Goal: Information Seeking & Learning: Learn about a topic

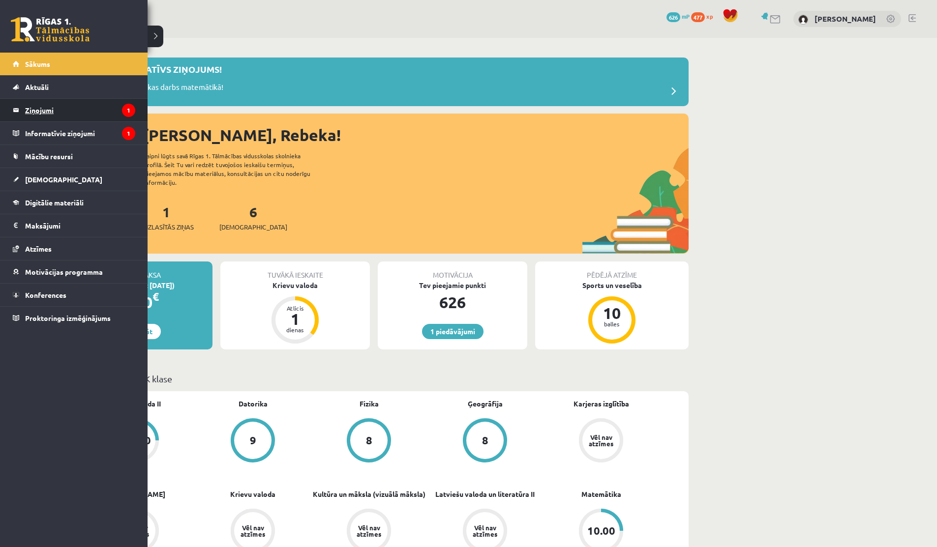
click at [62, 111] on legend "Ziņojumi 1" at bounding box center [80, 110] width 110 height 23
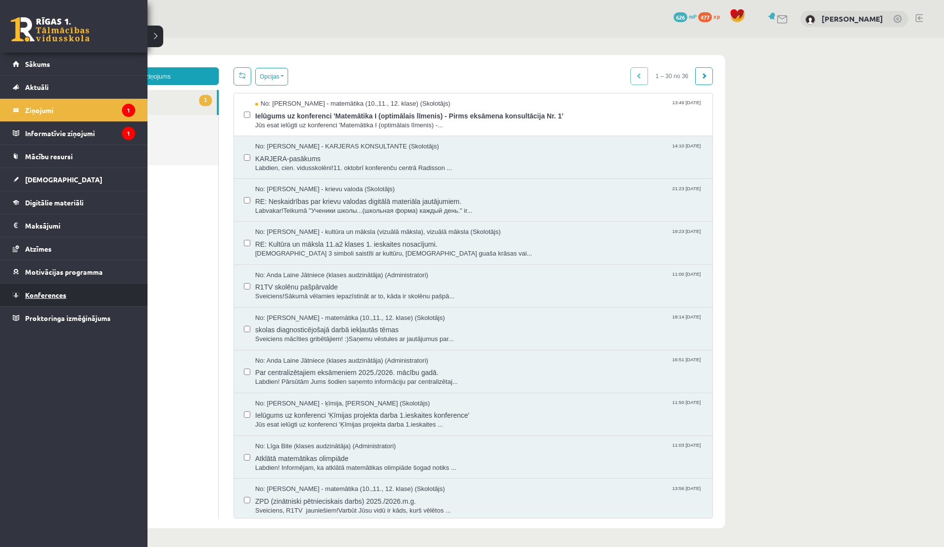
click at [54, 296] on span "Konferences" at bounding box center [45, 295] width 41 height 9
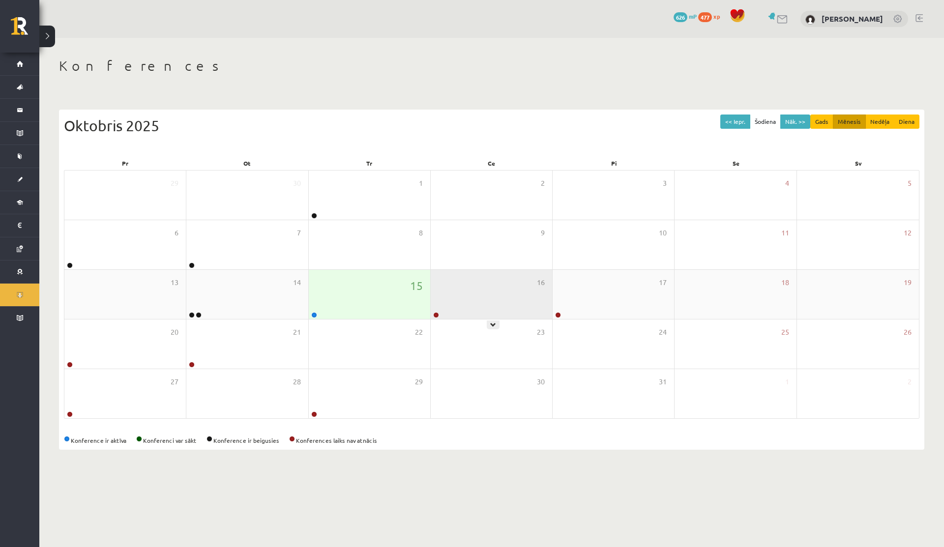
click at [436, 302] on div "16" at bounding box center [491, 294] width 121 height 49
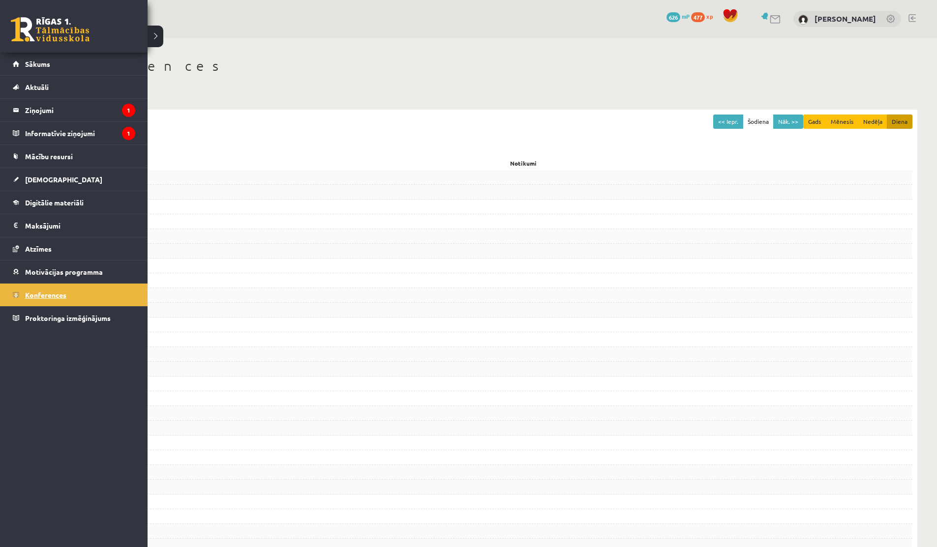
click at [26, 298] on span "Konferences" at bounding box center [45, 295] width 41 height 9
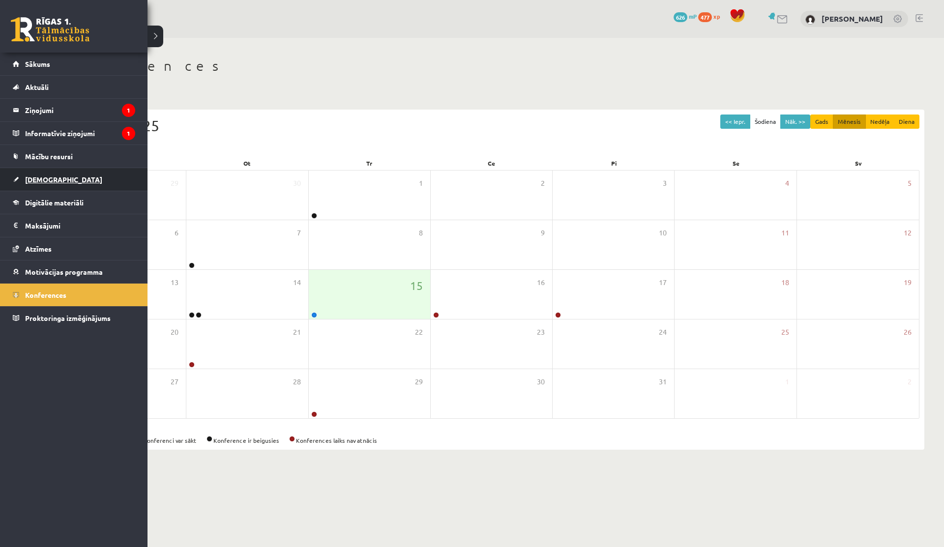
click at [24, 174] on link "[DEMOGRAPHIC_DATA]" at bounding box center [74, 179] width 122 height 23
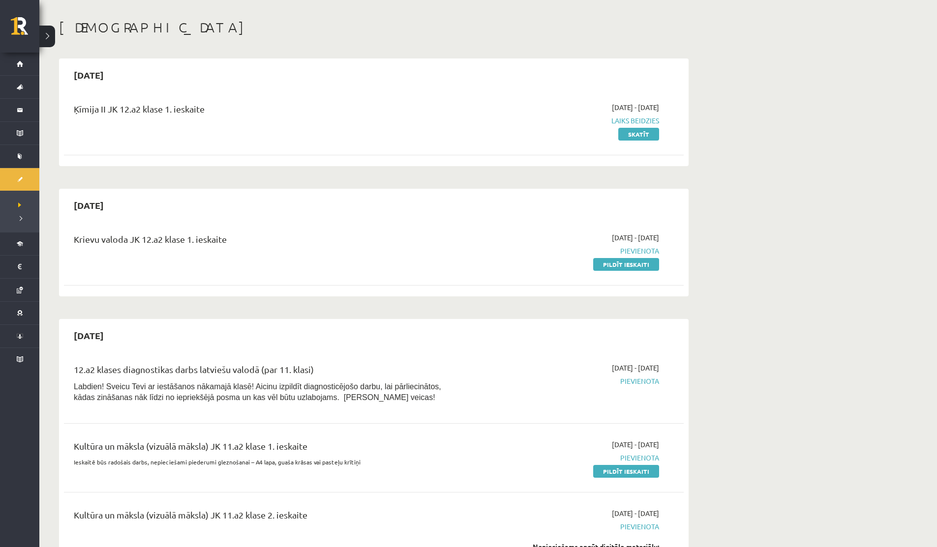
scroll to position [41, 0]
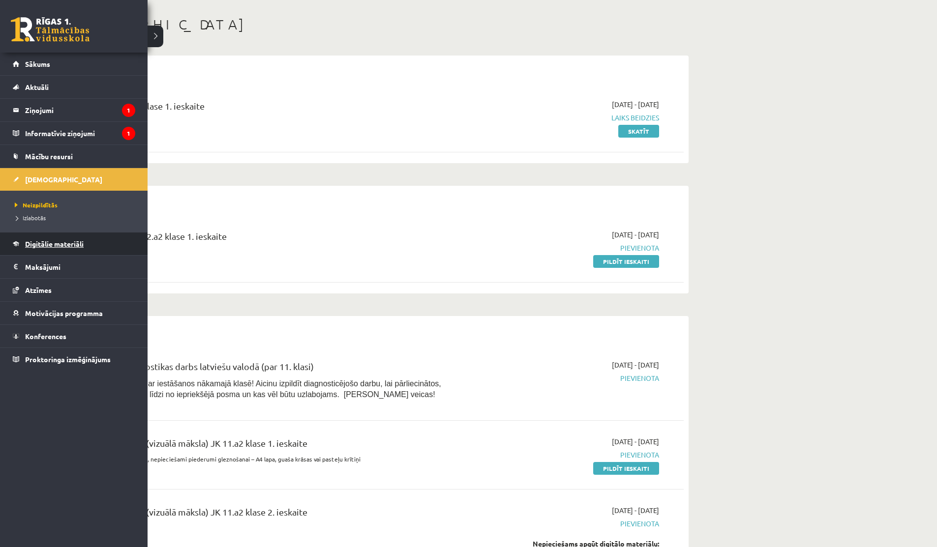
click at [47, 250] on link "Digitālie materiāli" at bounding box center [74, 244] width 122 height 23
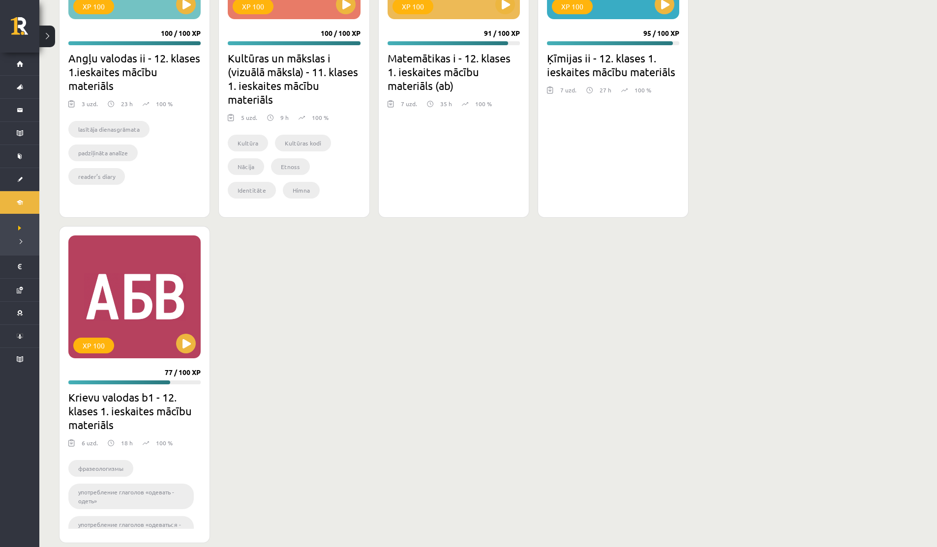
scroll to position [796, 0]
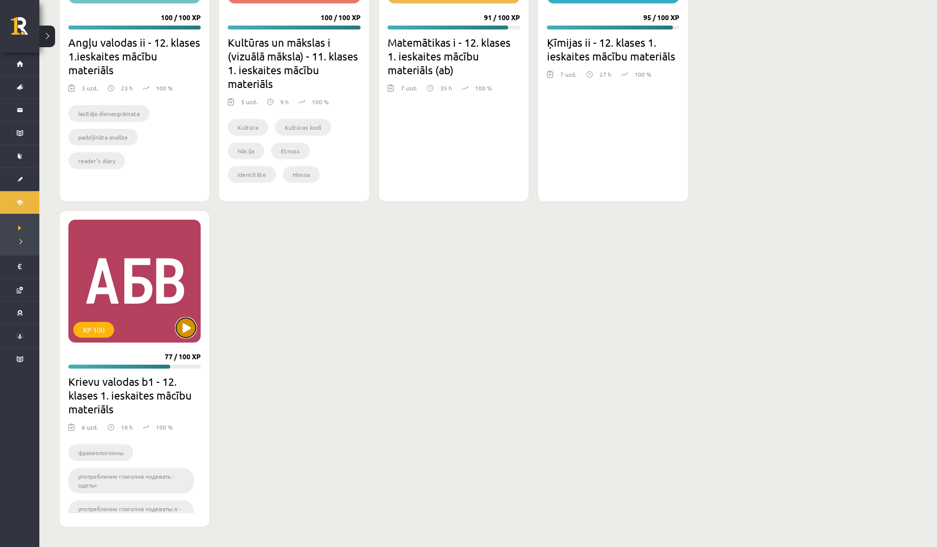
click at [179, 324] on button at bounding box center [186, 328] width 20 height 20
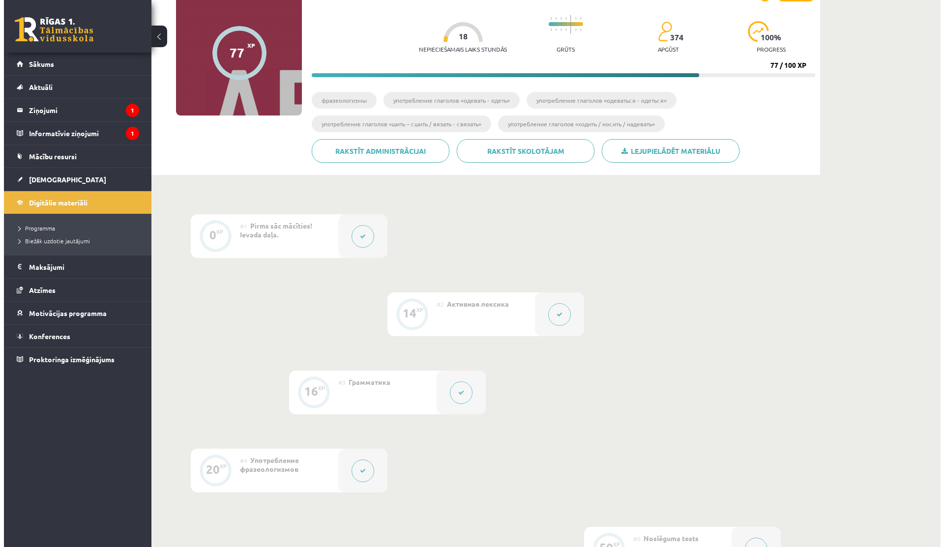
scroll to position [153, 0]
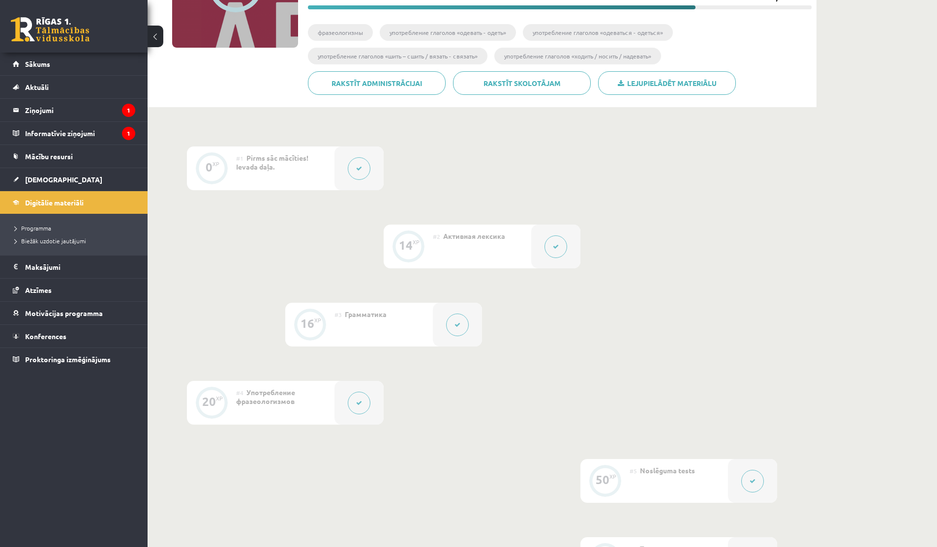
click at [559, 246] on button at bounding box center [555, 247] width 23 height 23
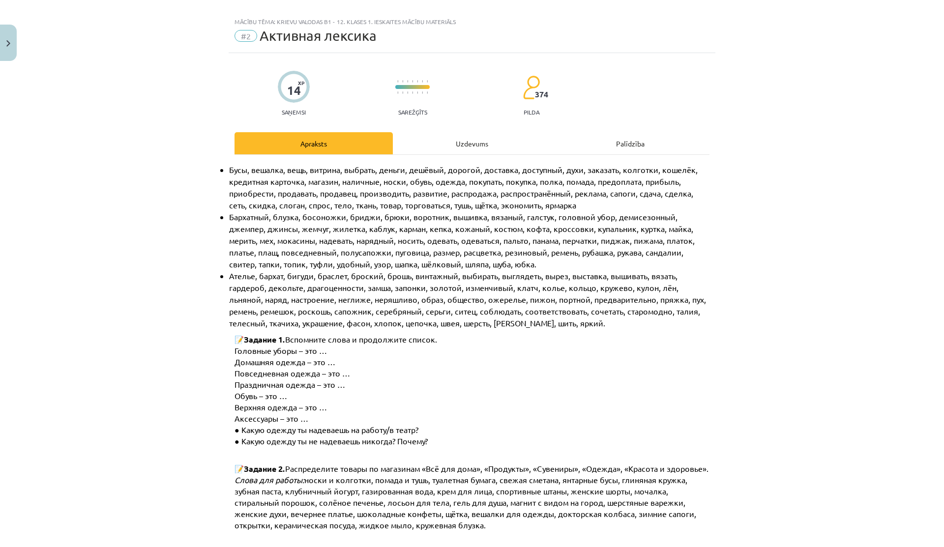
scroll to position [13, 0]
drag, startPoint x: 539, startPoint y: 194, endPoint x: 554, endPoint y: 194, distance: 14.8
click at [553, 194] on span "Бусы, вешалка, вещь, витрина, выбрать, деньги, дешёвый, дорогой, доставка, дост…" at bounding box center [464, 186] width 471 height 45
click at [554, 194] on span "Бусы, вешалка, вещь, витрина, выбрать, деньги, дешёвый, дорогой, доставка, дост…" at bounding box center [464, 186] width 471 height 45
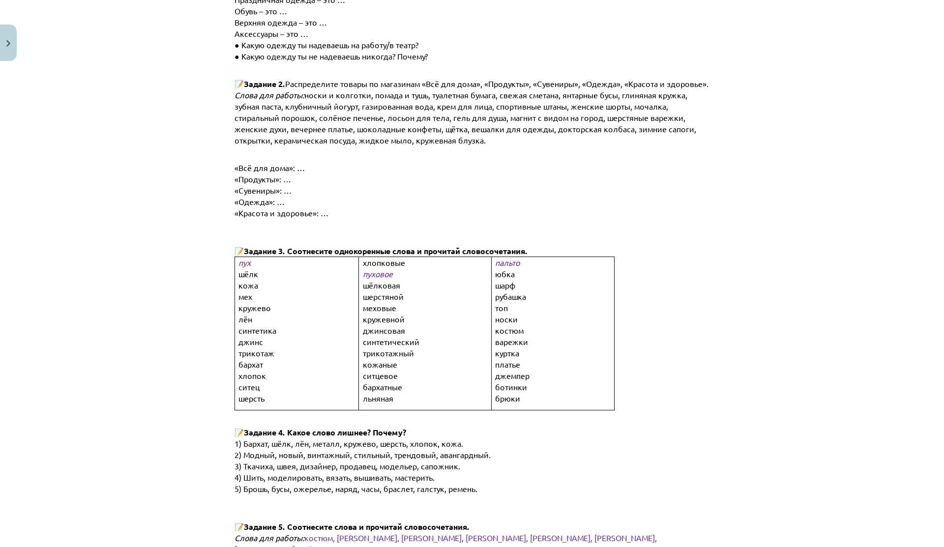
scroll to position [405, 0]
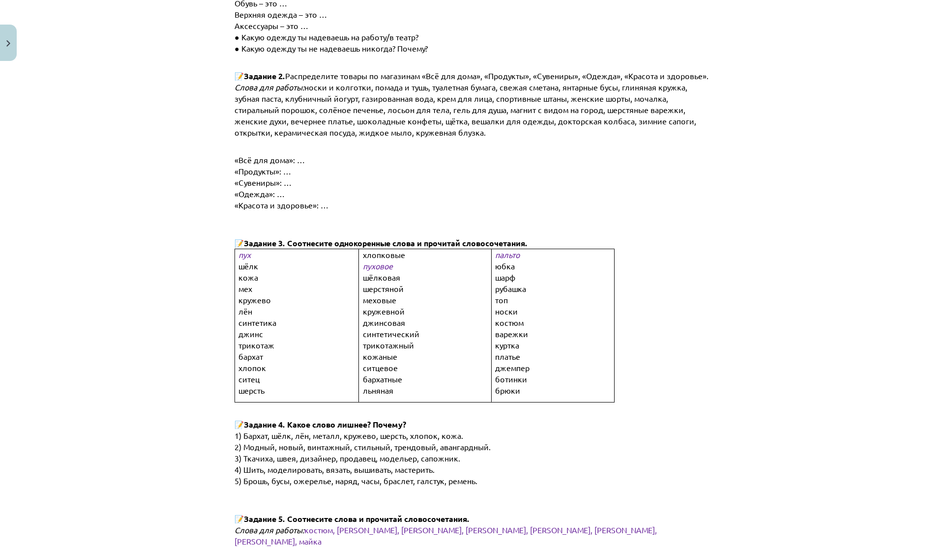
click at [359, 259] on td "хлопковые пуховое шёлковая шерстяной меховые кружевной джинсовая синтетический …" at bounding box center [425, 325] width 132 height 153
drag, startPoint x: 236, startPoint y: 248, endPoint x: 242, endPoint y: 248, distance: 6.4
click at [242, 250] on span "пух" at bounding box center [245, 255] width 12 height 10
click at [363, 261] on span "пуховое" at bounding box center [378, 266] width 30 height 10
drag, startPoint x: 237, startPoint y: 260, endPoint x: 273, endPoint y: 260, distance: 36.9
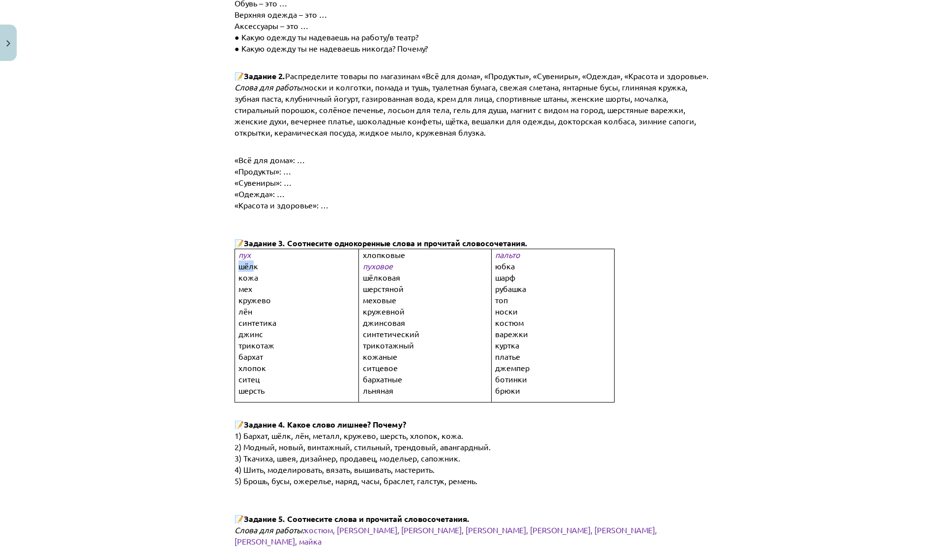
click at [270, 261] on p "шёлк" at bounding box center [305, 266] width 132 height 11
click at [275, 261] on p "шёлк" at bounding box center [305, 266] width 132 height 11
drag, startPoint x: 356, startPoint y: 267, endPoint x: 397, endPoint y: 270, distance: 41.5
click at [396, 270] on td "хлопковые пуховое шёлковая шерстяной меховые кружевной джинсовая синтетический …" at bounding box center [425, 325] width 132 height 153
click at [397, 272] on p "шёлковая" at bounding box center [433, 277] width 141 height 11
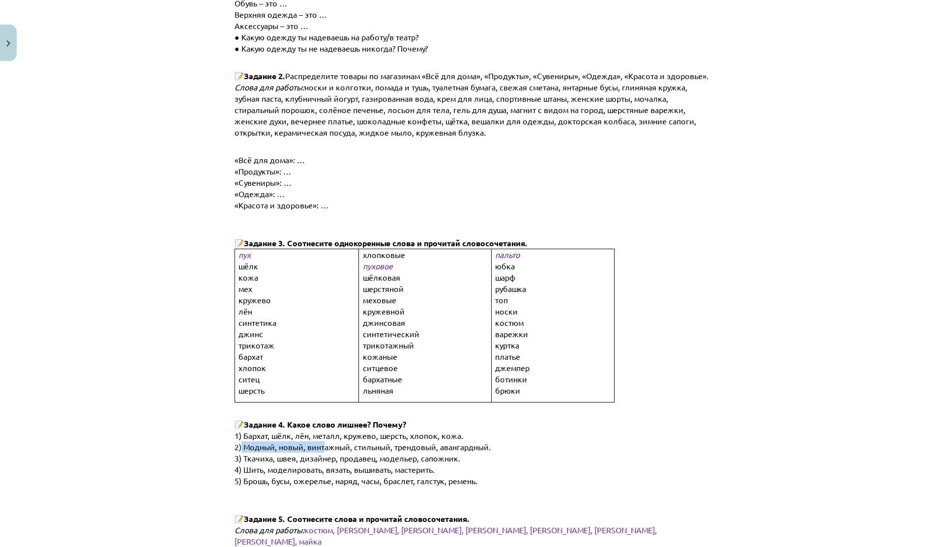
drag, startPoint x: 237, startPoint y: 443, endPoint x: 332, endPoint y: 442, distance: 94.9
click at [332, 443] on span "2) Модный, новый, винтажный, стильный, трендовый, авангардный." at bounding box center [363, 447] width 256 height 10
click at [332, 442] on span "2) Модный, новый, винтажный, стильный, трендовый, авангардный." at bounding box center [363, 447] width 256 height 10
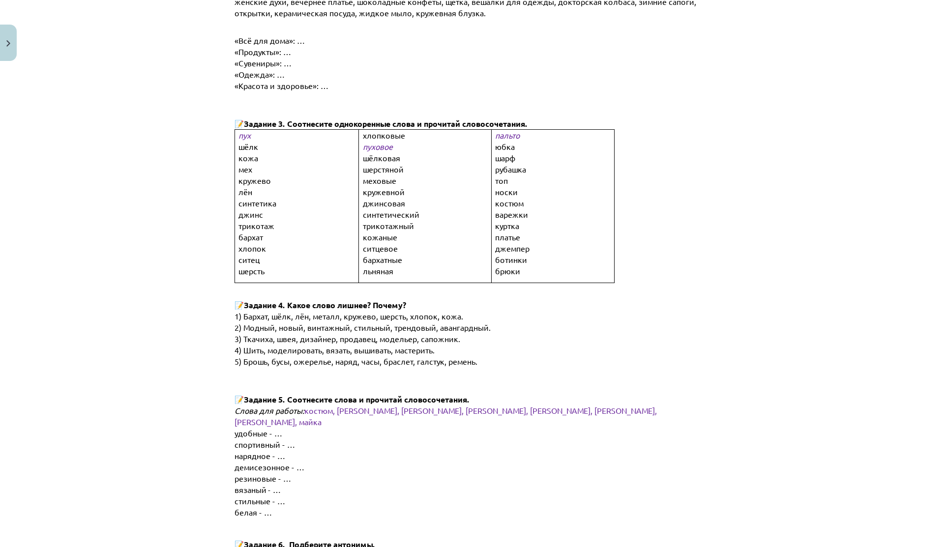
scroll to position [527, 0]
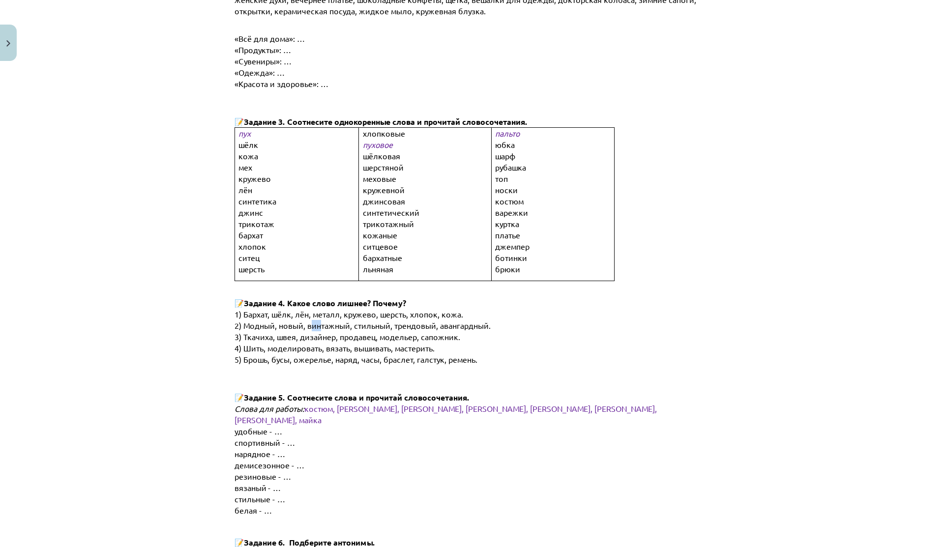
drag, startPoint x: 306, startPoint y: 316, endPoint x: 328, endPoint y: 315, distance: 21.2
click at [327, 321] on span "2) Модный, новый, винтажный, стильный, трендовый, авангардный." at bounding box center [363, 326] width 256 height 10
click at [328, 321] on span "2) Модный, новый, винтажный, стильный, трендовый, авангардный." at bounding box center [363, 326] width 256 height 10
drag, startPoint x: 285, startPoint y: 315, endPoint x: 301, endPoint y: 315, distance: 15.7
click at [298, 321] on span "2) Модный, новый, винтажный, стильный, трендовый, авангардный." at bounding box center [363, 326] width 256 height 10
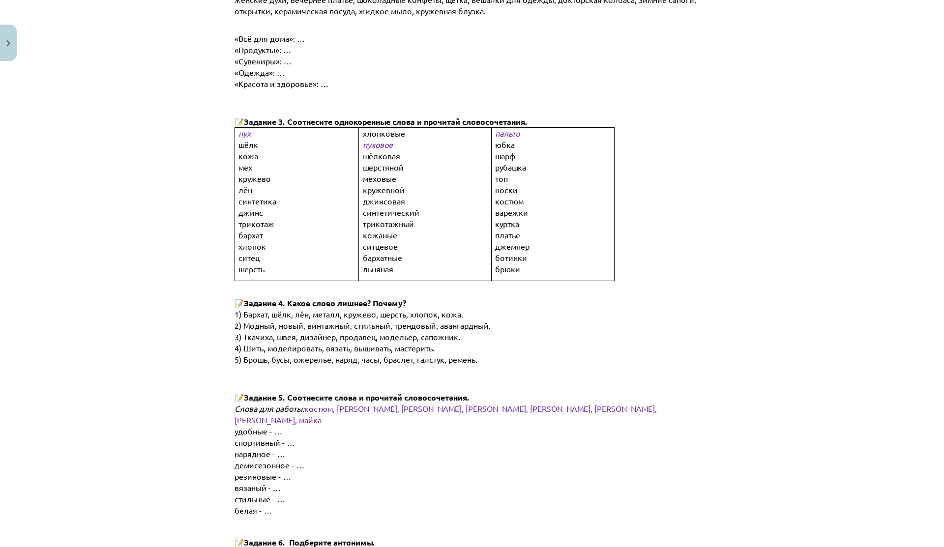
click at [301, 321] on span "2) Модный, новый, винтажный, стильный, трендовый, авангардный." at bounding box center [363, 326] width 256 height 10
drag, startPoint x: 334, startPoint y: 334, endPoint x: 371, endPoint y: 334, distance: 36.9
click at [371, 334] on span "3) Ткачиха, швея, дизайнер, продавец, модельер, сапожник." at bounding box center [348, 337] width 226 height 10
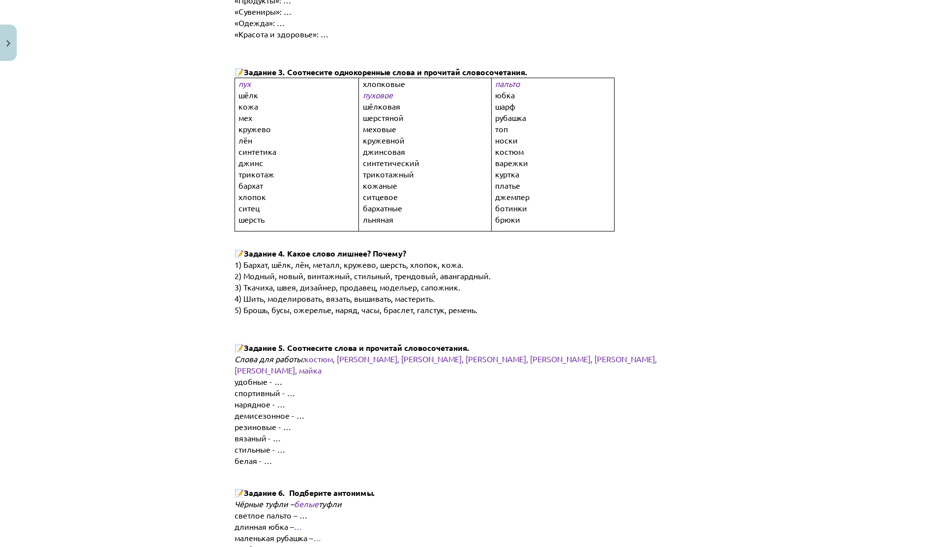
scroll to position [577, 0]
drag, startPoint x: 330, startPoint y: 299, endPoint x: 359, endPoint y: 301, distance: 28.6
click at [359, 304] on span "5) Брошь, бусы, ожерелье, наряд, часы, браслет, галстук, ремень." at bounding box center [356, 309] width 243 height 10
drag, startPoint x: 302, startPoint y: 294, endPoint x: 319, endPoint y: 294, distance: 16.2
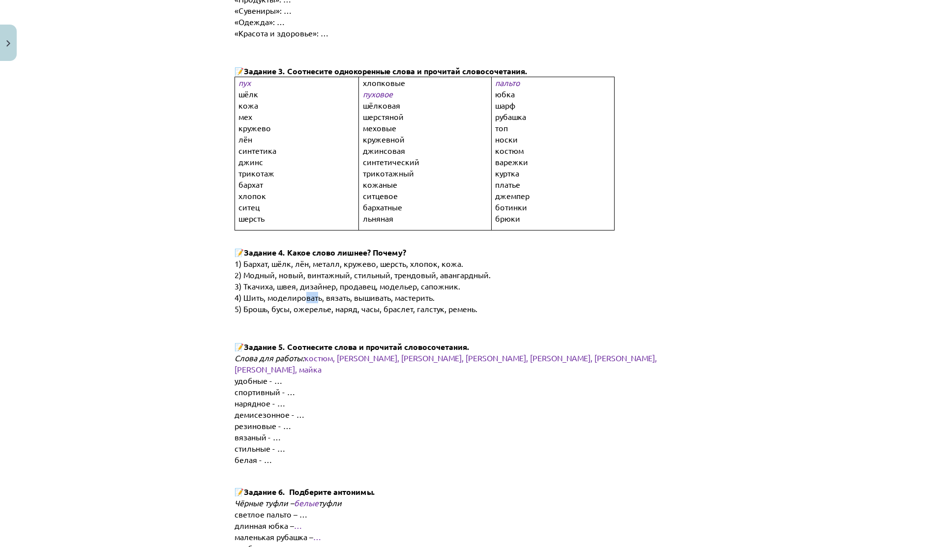
click at [317, 294] on span "4) Шить, моделировать, вязать, вышивать, мастерить." at bounding box center [335, 298] width 200 height 10
click at [319, 294] on span "4) Шить, моделировать, вязать, вышивать, мастерить." at bounding box center [335, 298] width 200 height 10
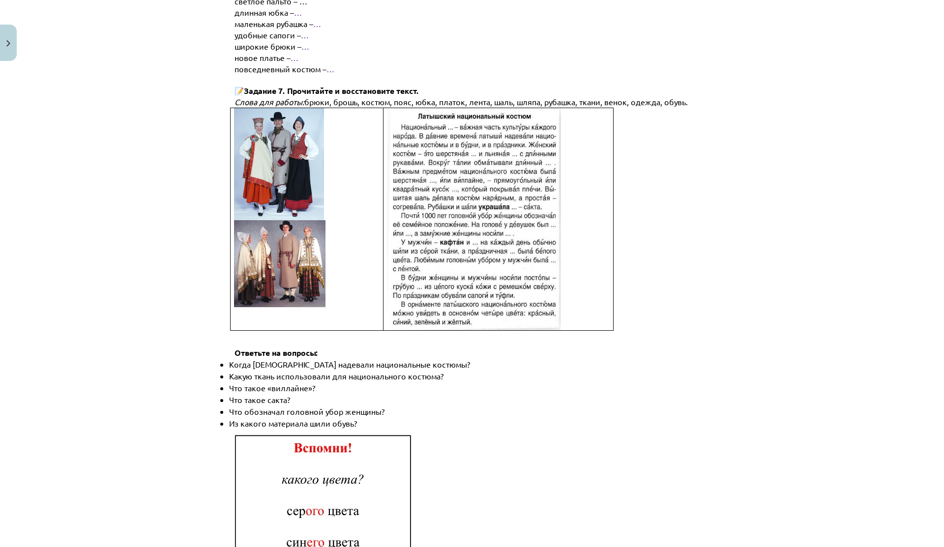
scroll to position [1285, 0]
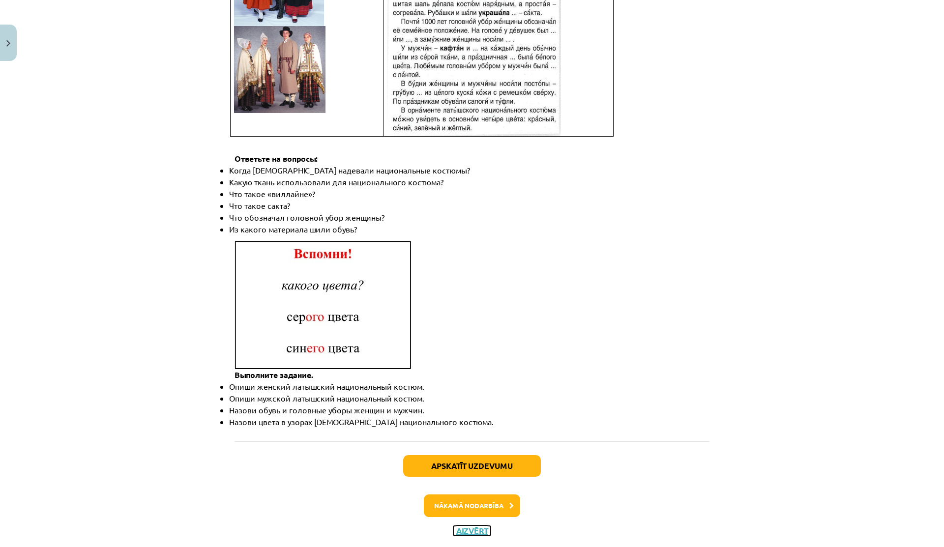
click at [461, 526] on button "Aizvērt" at bounding box center [471, 531] width 37 height 10
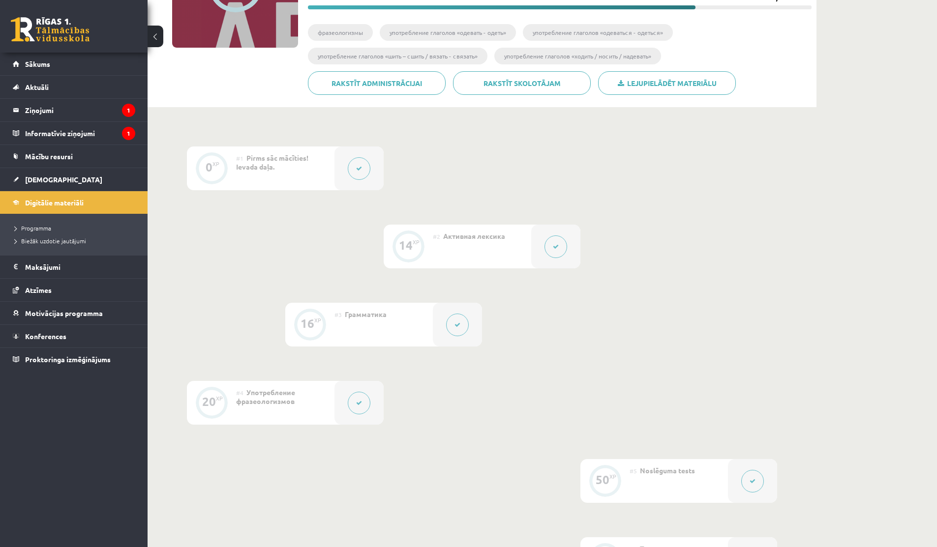
click at [349, 407] on button at bounding box center [359, 403] width 23 height 23
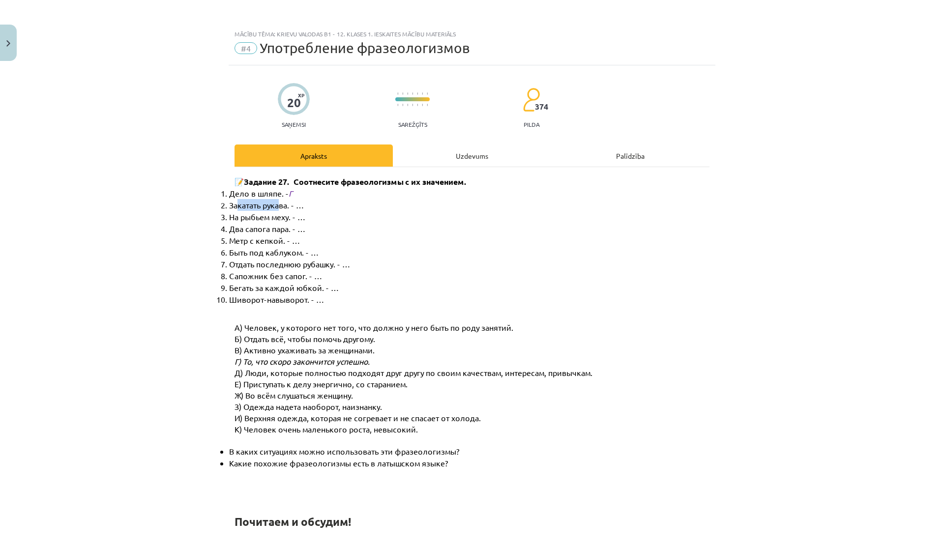
drag, startPoint x: 234, startPoint y: 209, endPoint x: 280, endPoint y: 209, distance: 45.7
click at [279, 209] on span "Закатать рукава. - …" at bounding box center [266, 205] width 75 height 10
click at [280, 209] on span "Закатать рукава. - …" at bounding box center [266, 205] width 75 height 10
drag, startPoint x: 239, startPoint y: 225, endPoint x: 285, endPoint y: 236, distance: 46.9
click at [283, 234] on li "Два сапога пара. - …" at bounding box center [477, 229] width 496 height 12
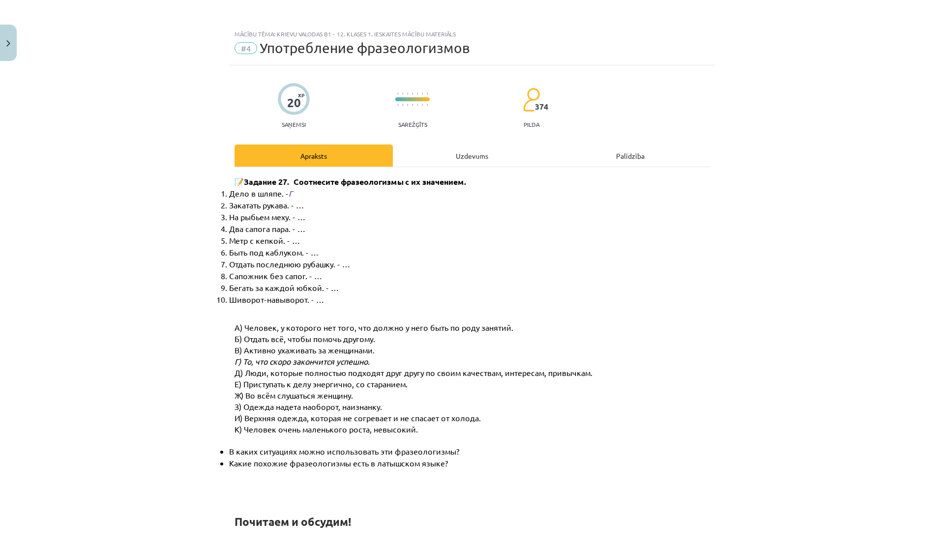
click at [285, 236] on span "Метр с кепкой. - …" at bounding box center [264, 241] width 71 height 10
drag, startPoint x: 233, startPoint y: 273, endPoint x: 293, endPoint y: 276, distance: 60.5
click at [291, 274] on span "Сапожник без сапог. - …" at bounding box center [275, 276] width 93 height 10
click at [293, 276] on span "Сапожник без сапог. - …" at bounding box center [275, 276] width 93 height 10
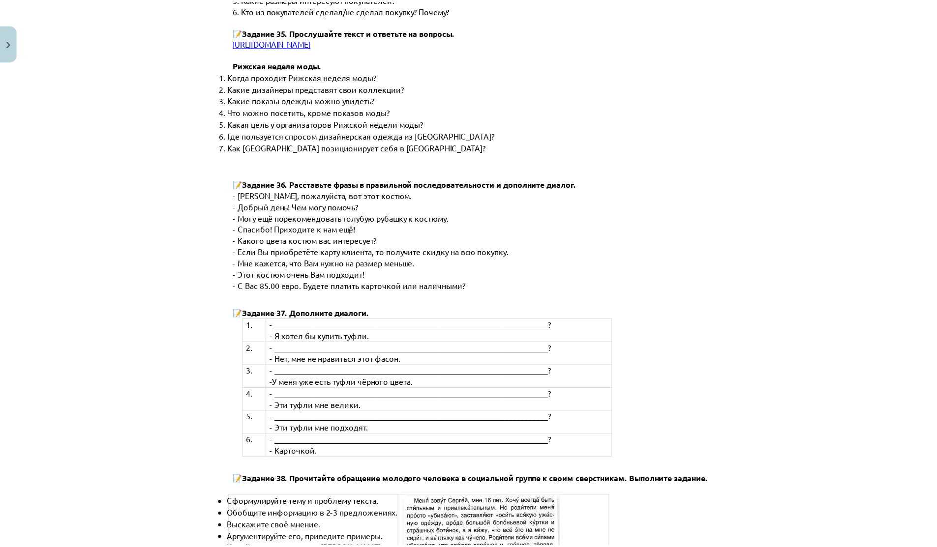
scroll to position [3610, 0]
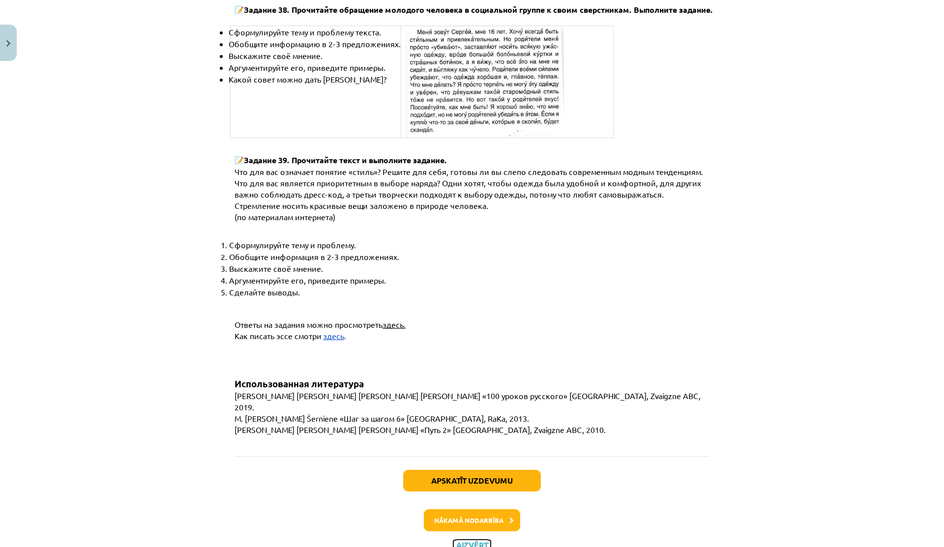
click at [462, 540] on button "Aizvērt" at bounding box center [471, 545] width 37 height 10
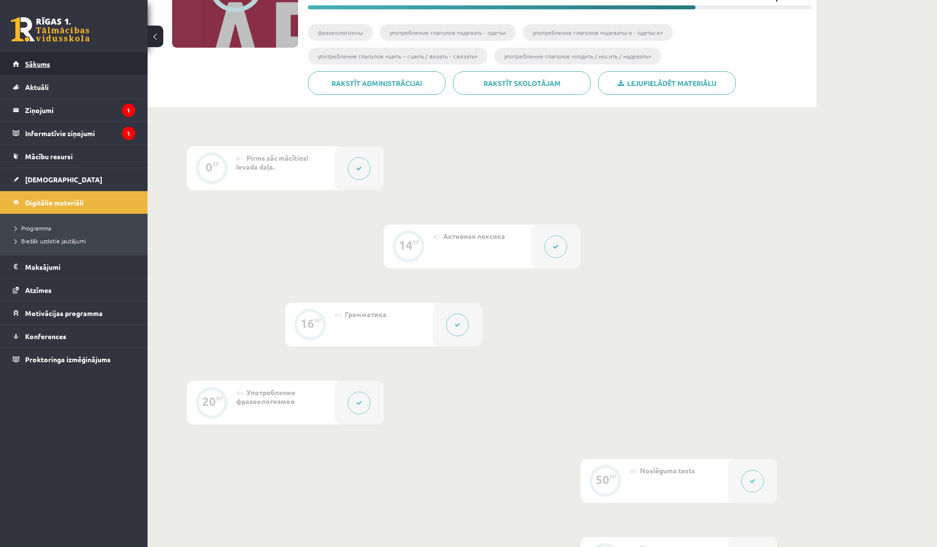
click at [59, 64] on link "Sākums" at bounding box center [74, 64] width 122 height 23
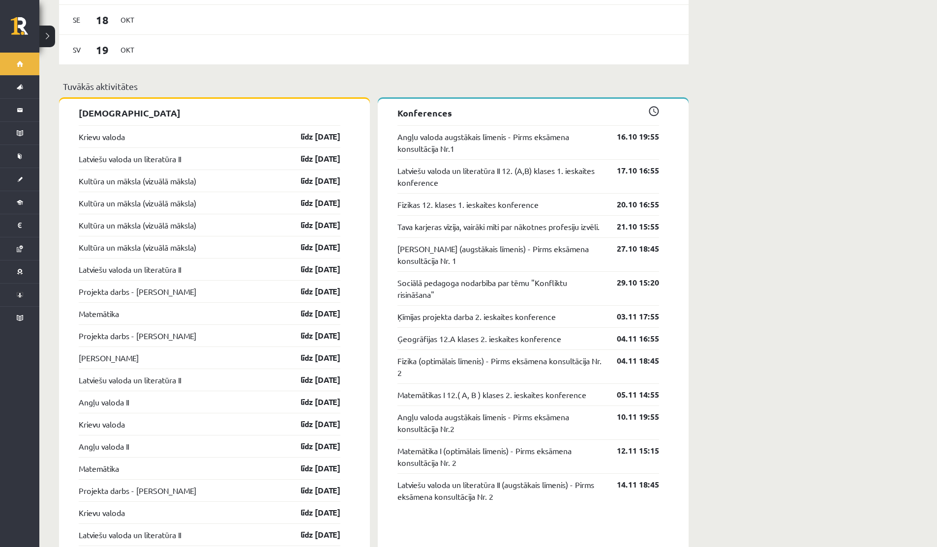
scroll to position [885, 0]
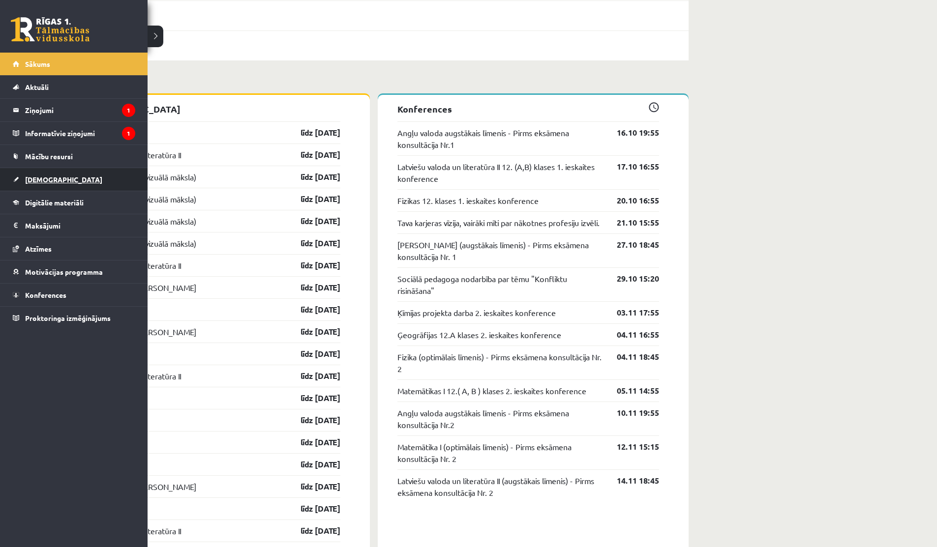
click at [41, 181] on span "[DEMOGRAPHIC_DATA]" at bounding box center [63, 179] width 77 height 9
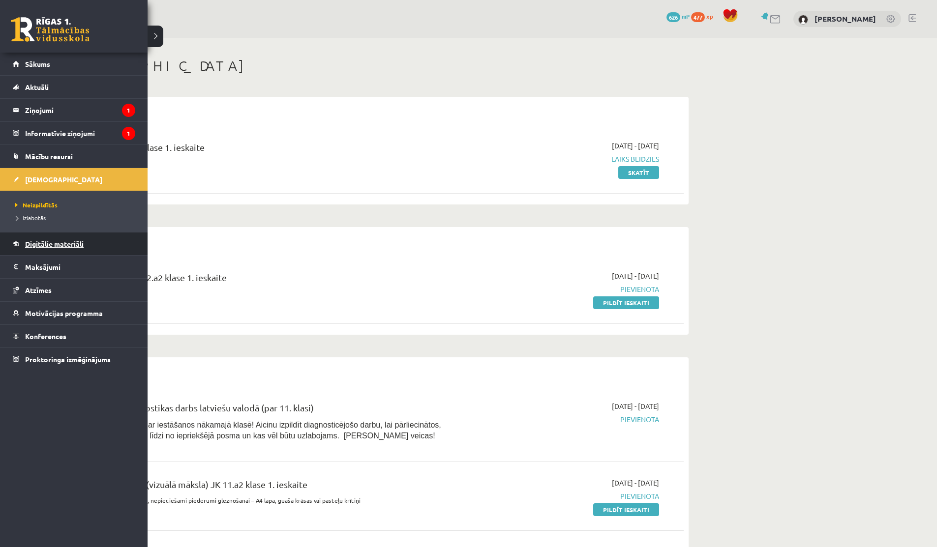
click at [33, 245] on span "Digitālie materiāli" at bounding box center [54, 243] width 59 height 9
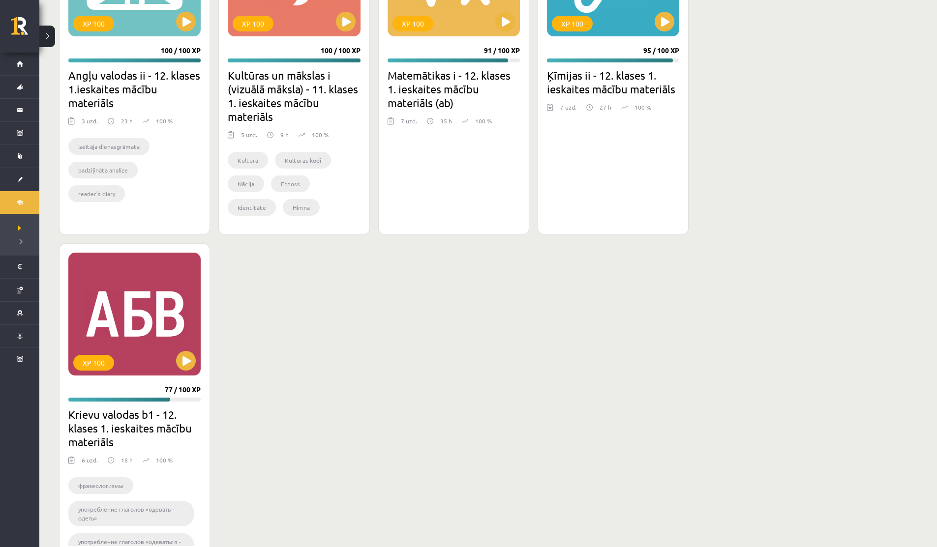
scroll to position [796, 0]
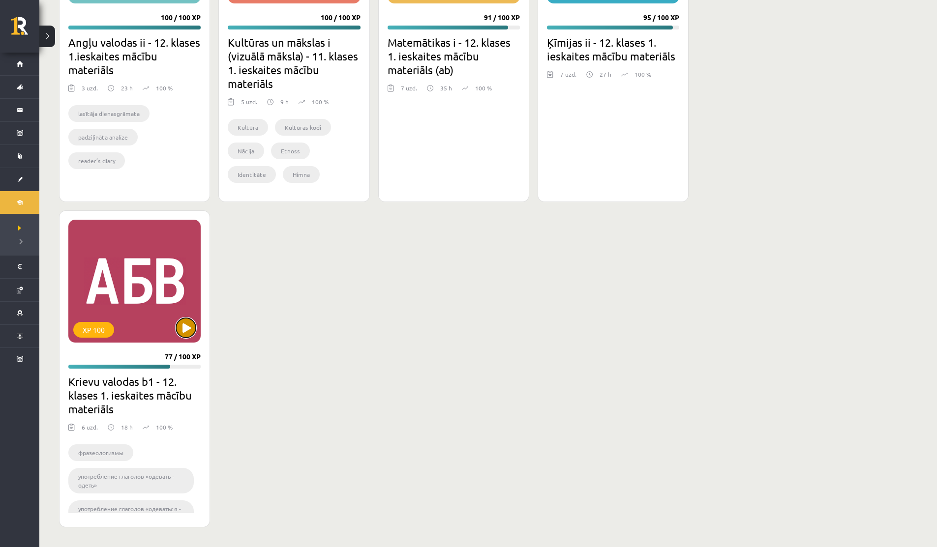
click at [189, 323] on button at bounding box center [186, 328] width 20 height 20
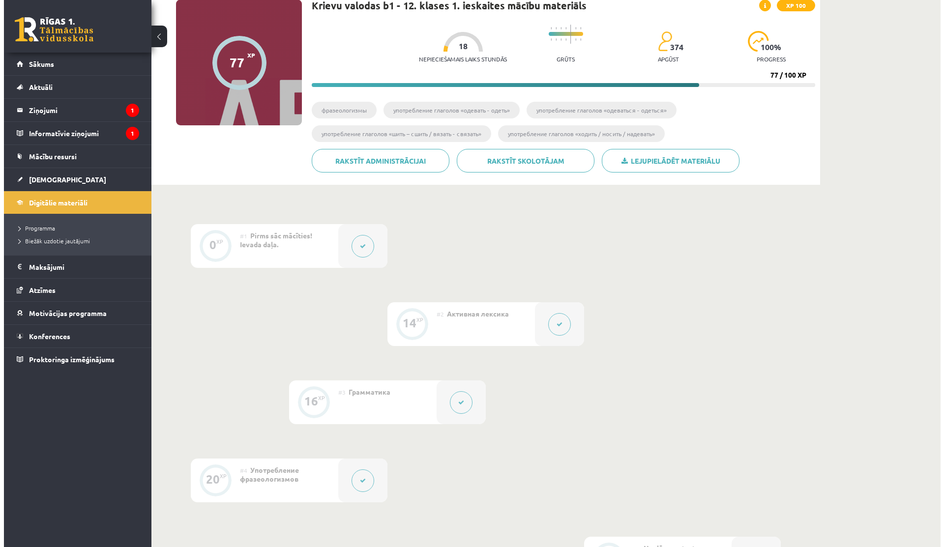
scroll to position [82, 0]
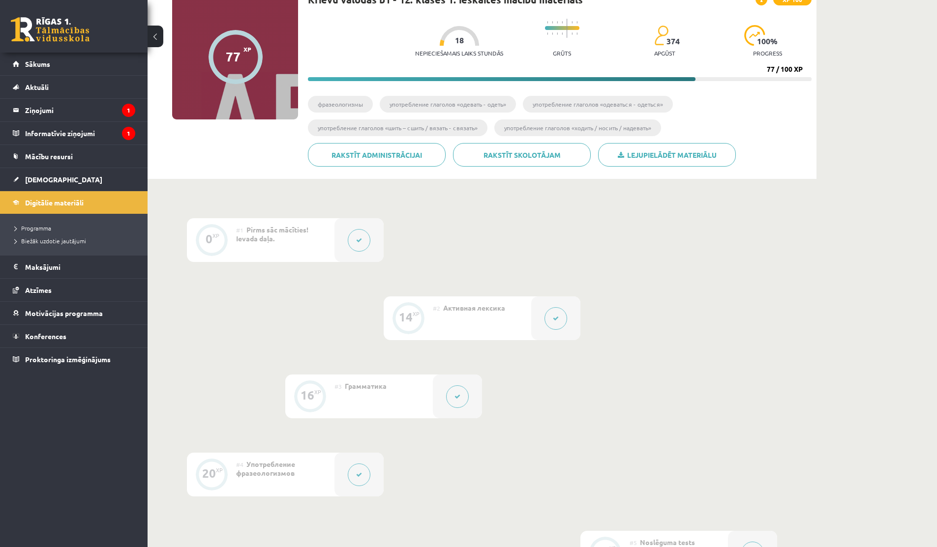
click at [461, 386] on button at bounding box center [457, 397] width 23 height 23
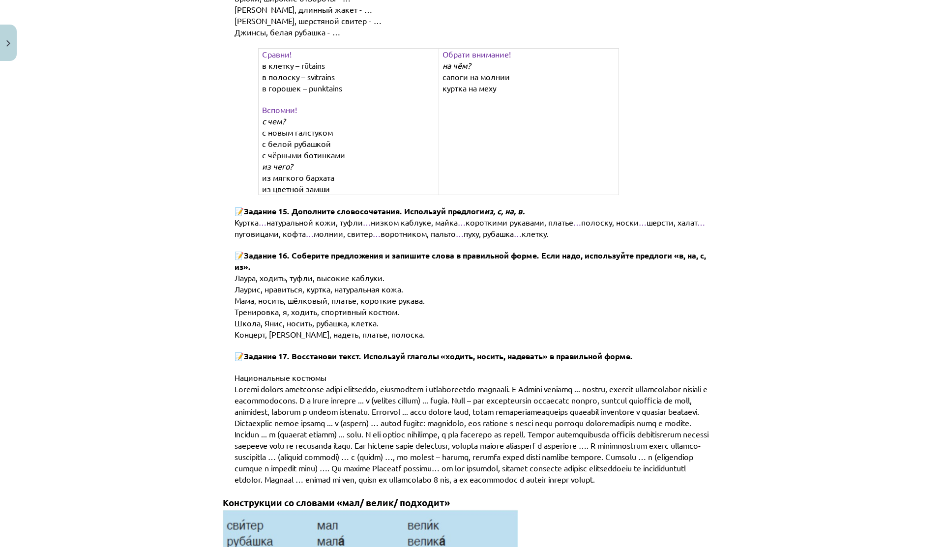
scroll to position [2240, 0]
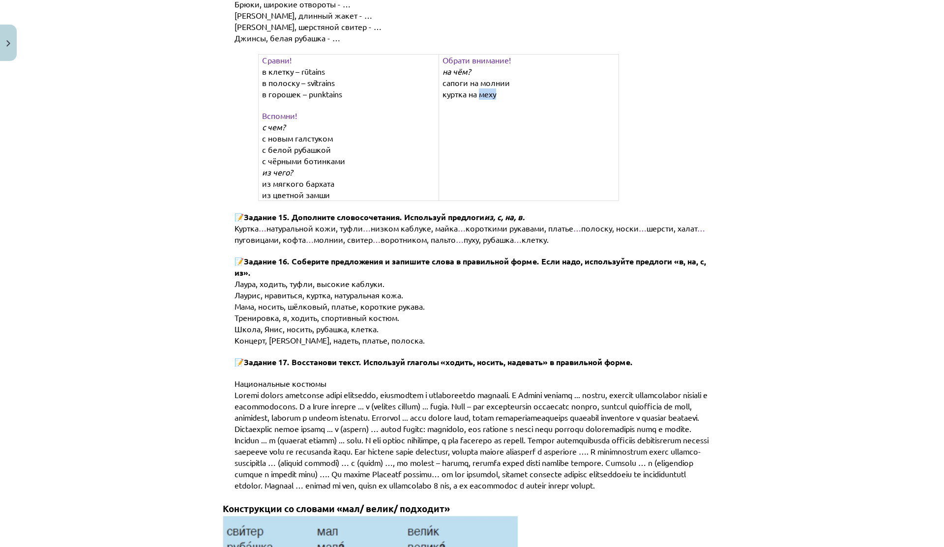
drag, startPoint x: 477, startPoint y: 60, endPoint x: 498, endPoint y: 63, distance: 21.4
click at [498, 89] on p "куртка на меху" at bounding box center [537, 94] width 189 height 11
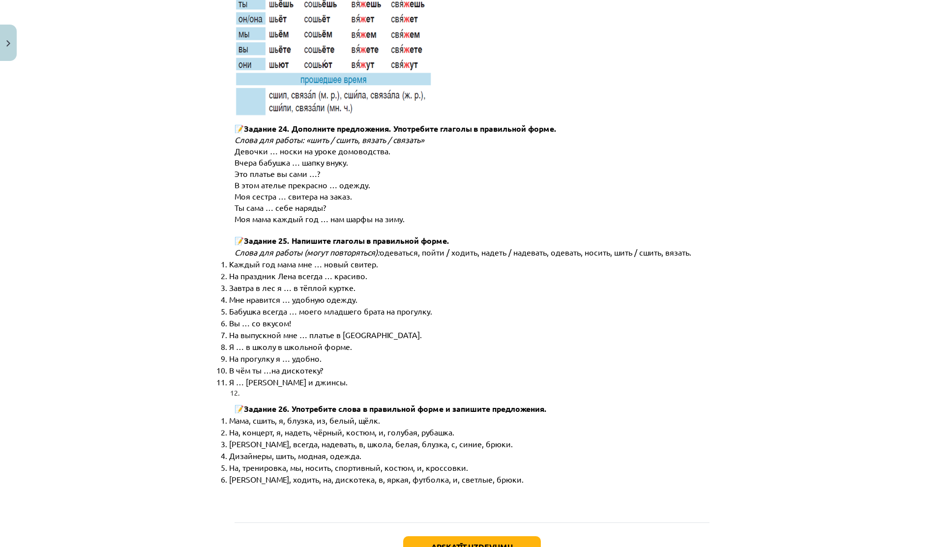
scroll to position [4785, 0]
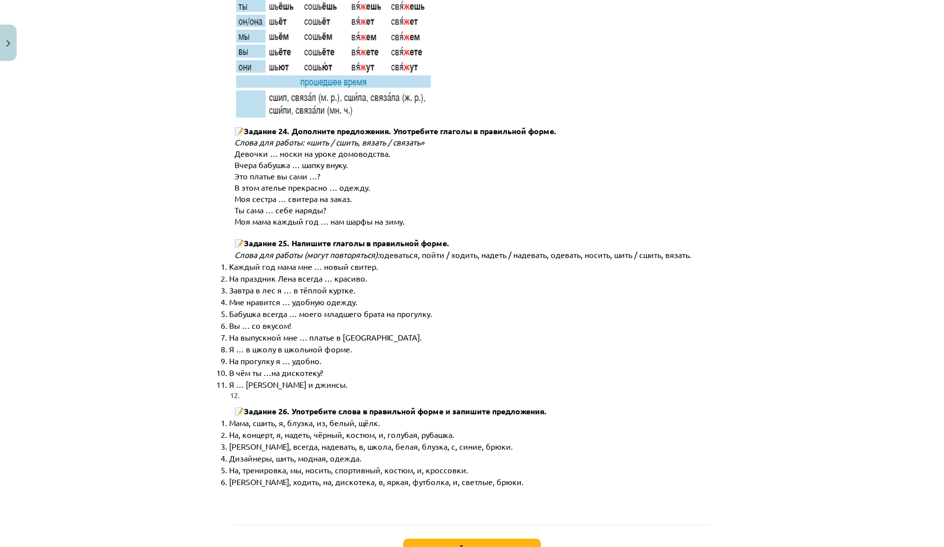
drag, startPoint x: 350, startPoint y: 191, endPoint x: 508, endPoint y: 0, distance: 248.0
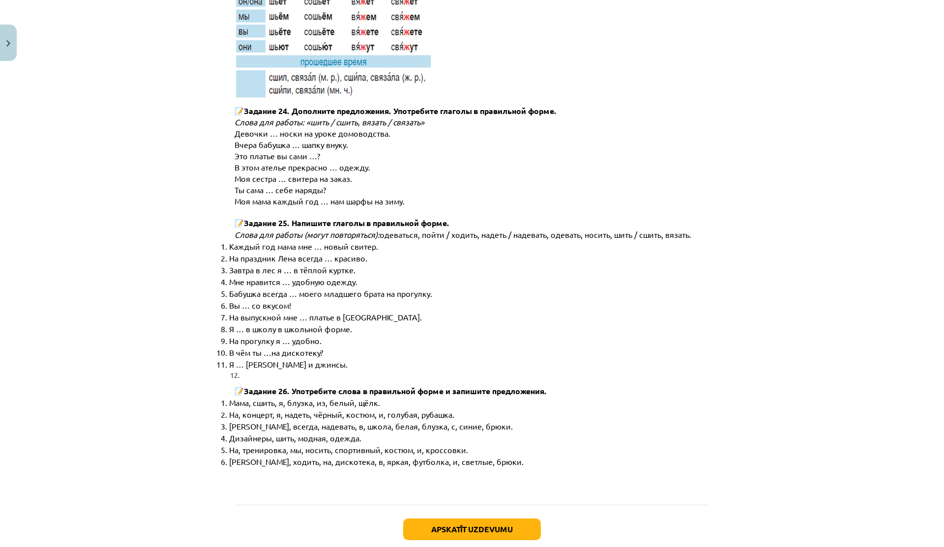
scroll to position [4836, 0]
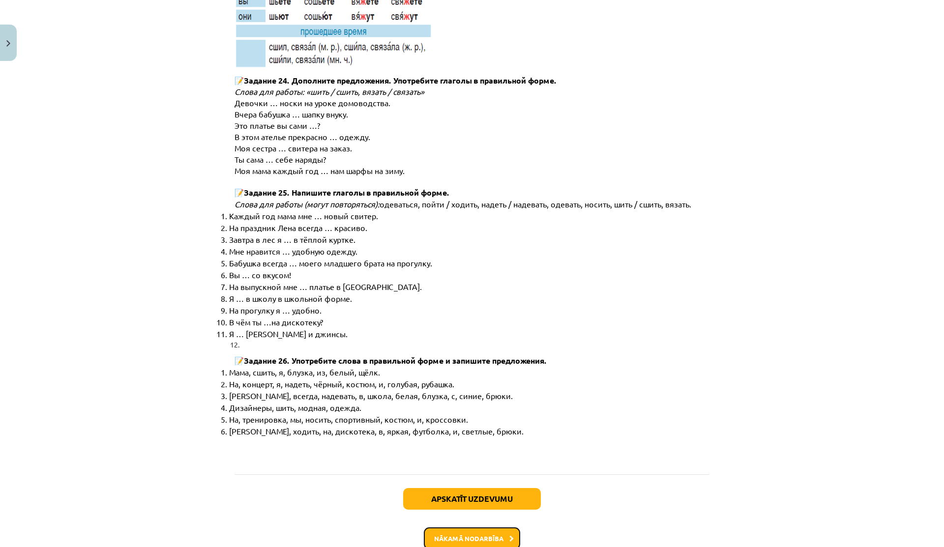
click at [435, 528] on button "Nākamā nodarbība" at bounding box center [472, 539] width 96 height 23
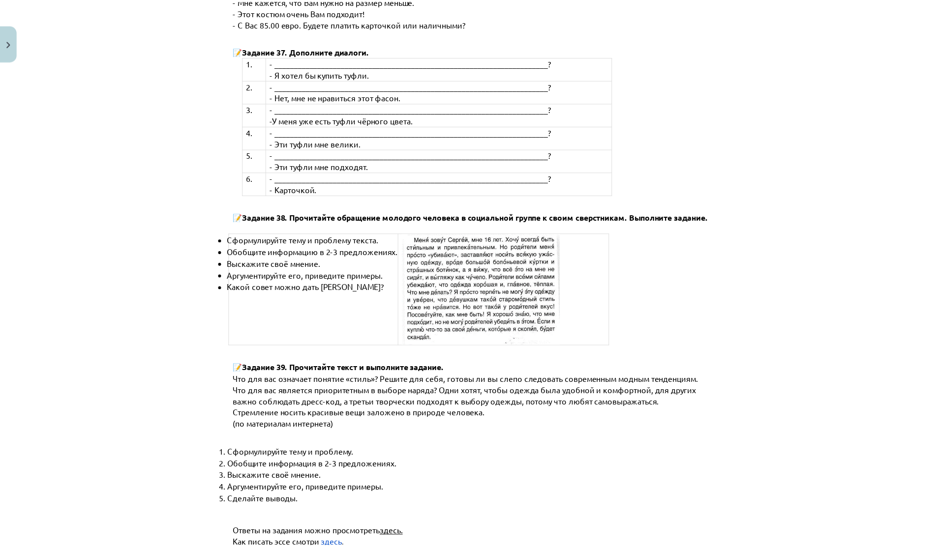
scroll to position [3610, 0]
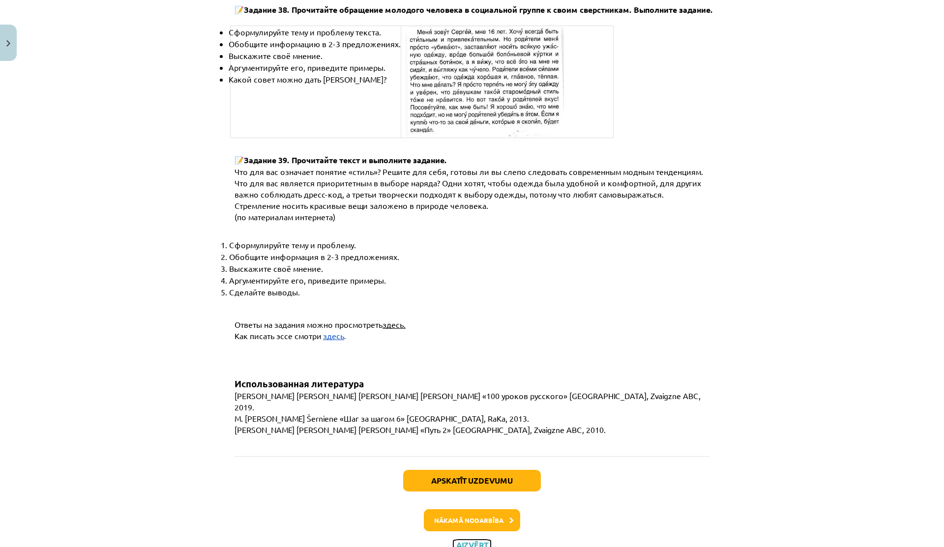
click at [456, 540] on button "Aizvērt" at bounding box center [471, 545] width 37 height 10
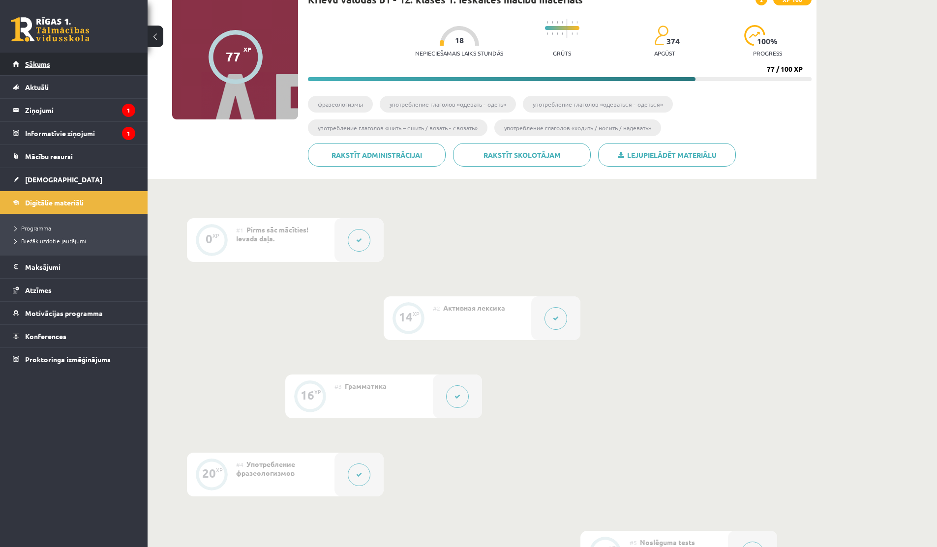
click at [26, 60] on span "Sākums" at bounding box center [37, 64] width 25 height 9
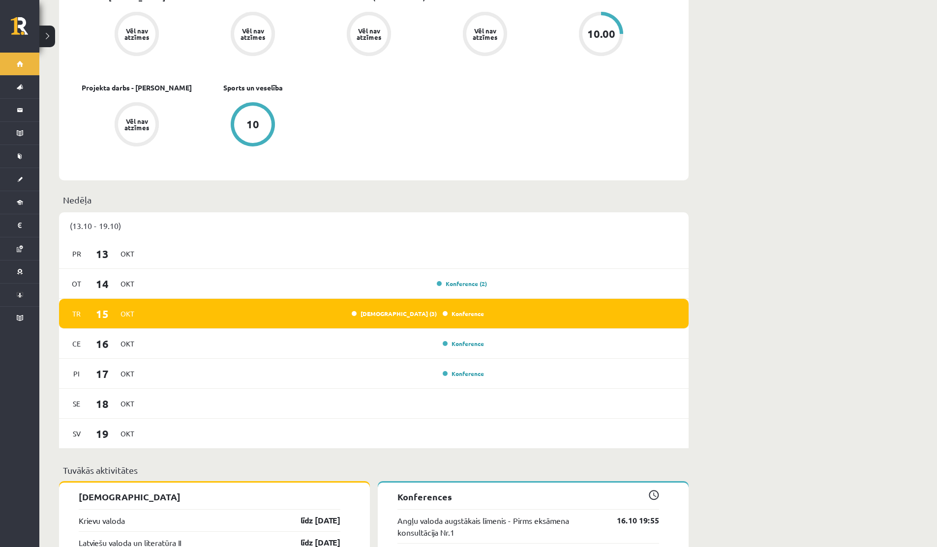
scroll to position [482, 0]
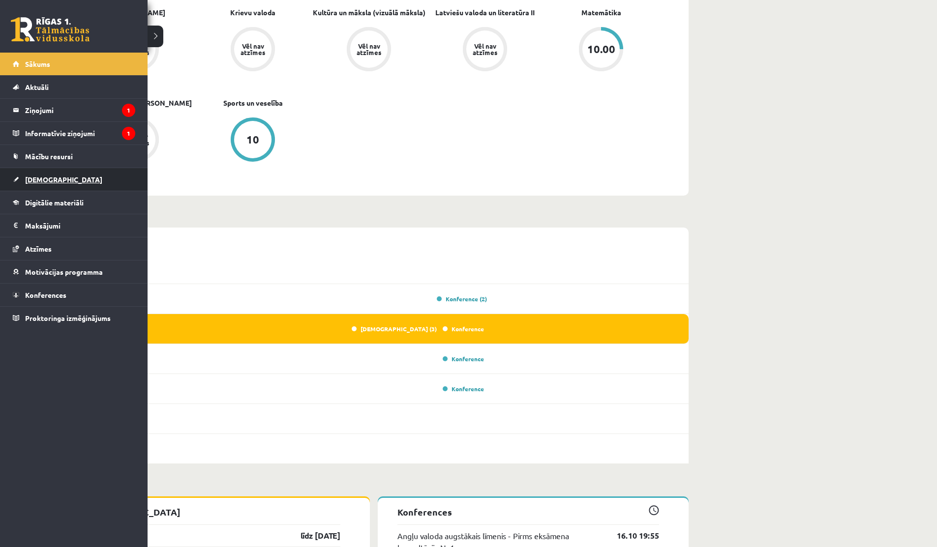
click at [54, 182] on span "[DEMOGRAPHIC_DATA]" at bounding box center [63, 179] width 77 height 9
